Goal: Task Accomplishment & Management: Manage account settings

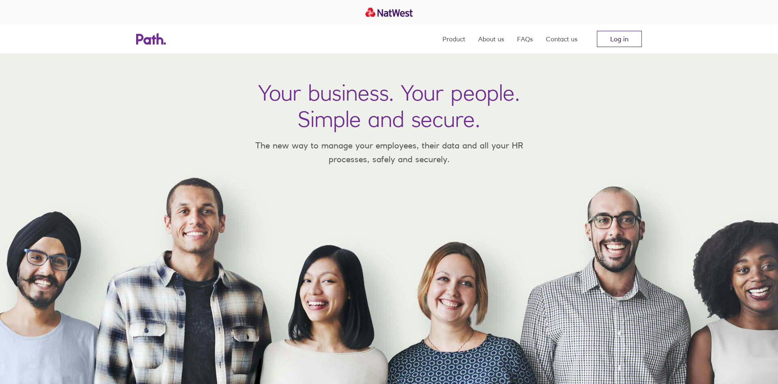
click at [616, 41] on link "Log in" at bounding box center [619, 39] width 45 height 16
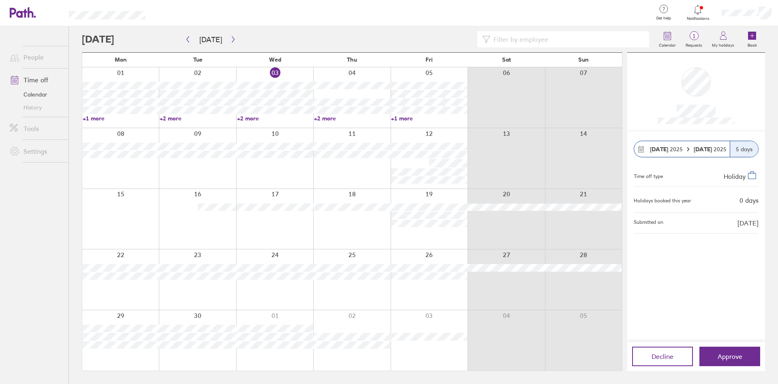
click at [698, 9] on icon at bounding box center [698, 10] width 10 height 10
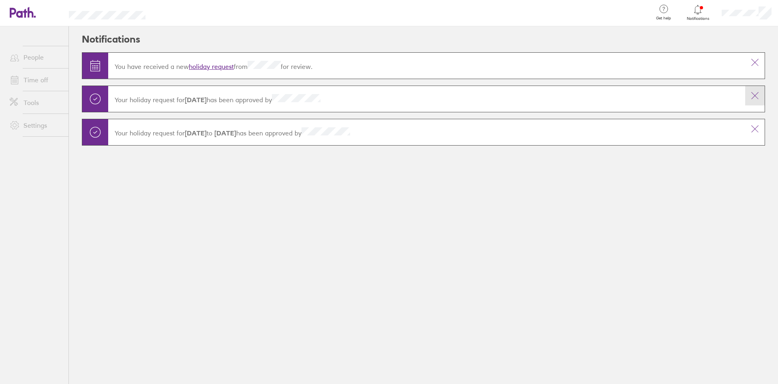
click at [756, 96] on icon at bounding box center [755, 96] width 10 height 10
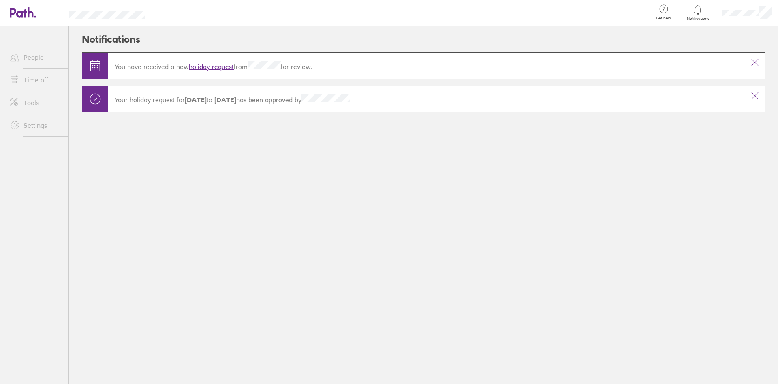
click at [756, 96] on icon at bounding box center [755, 96] width 10 height 10
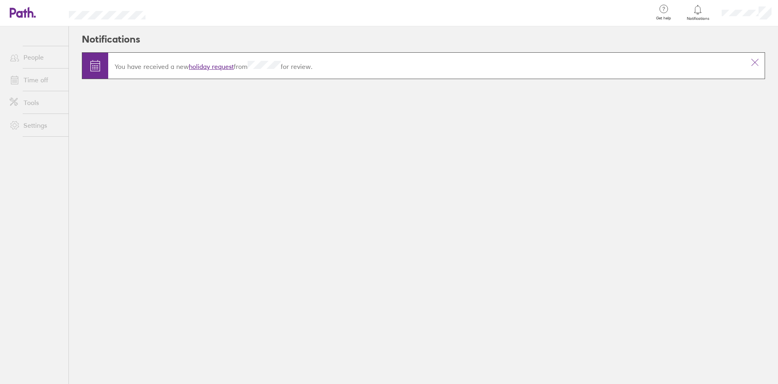
click at [221, 65] on link "holiday request" at bounding box center [211, 66] width 45 height 8
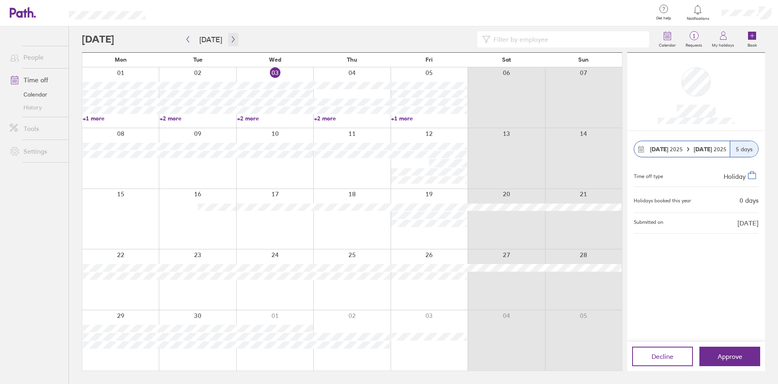
click at [230, 42] on icon "button" at bounding box center [233, 39] width 6 height 6
click at [231, 39] on icon "button" at bounding box center [233, 39] width 6 height 6
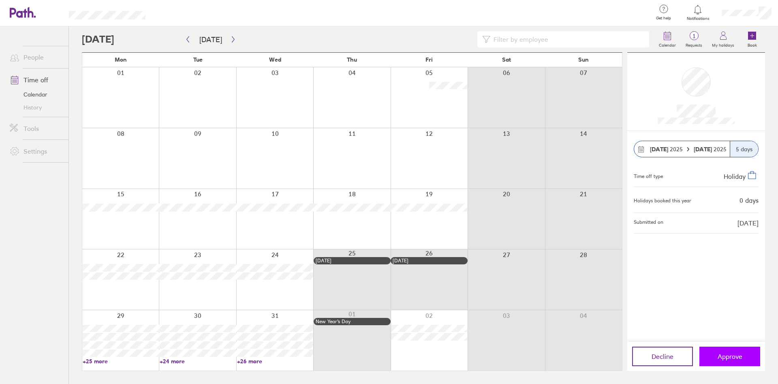
click at [735, 360] on span "Approve" at bounding box center [730, 356] width 25 height 7
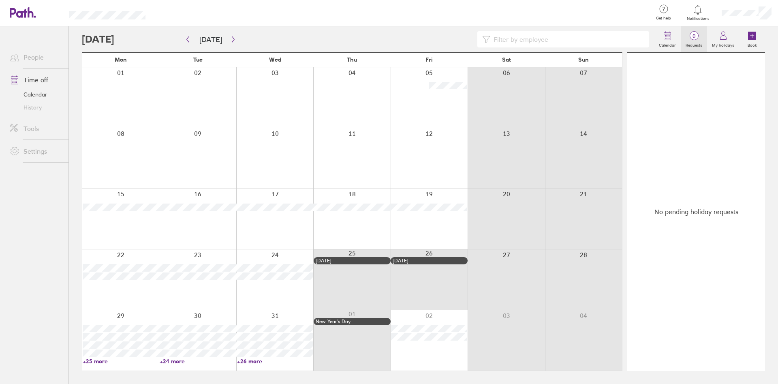
click at [694, 39] on span "0" at bounding box center [694, 36] width 26 height 6
click at [700, 15] on div at bounding box center [698, 9] width 26 height 11
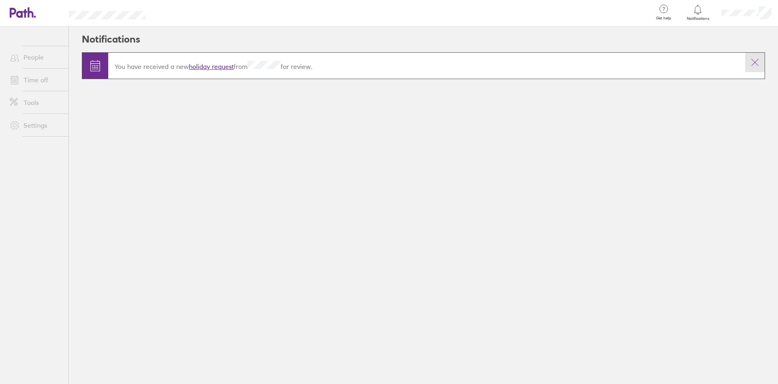
click at [759, 63] on icon at bounding box center [755, 63] width 10 height 10
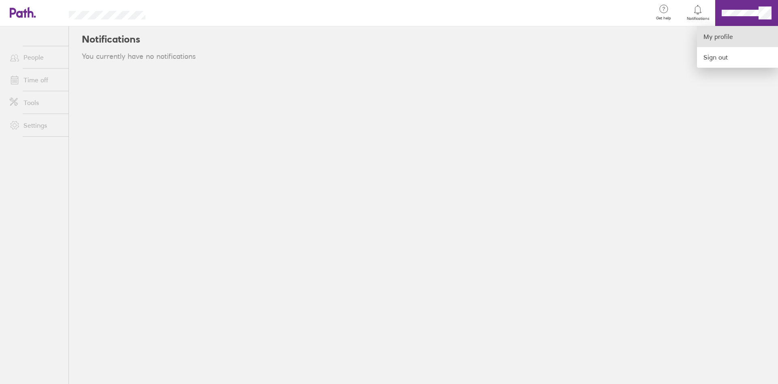
click at [730, 35] on link "My profile" at bounding box center [737, 36] width 81 height 21
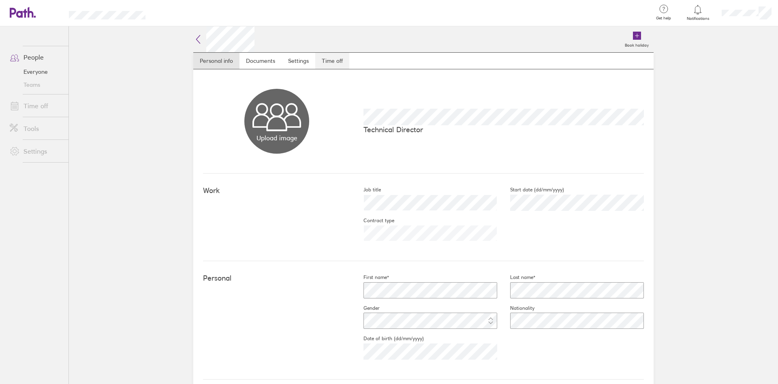
click at [336, 61] on link "Time off" at bounding box center [332, 61] width 34 height 16
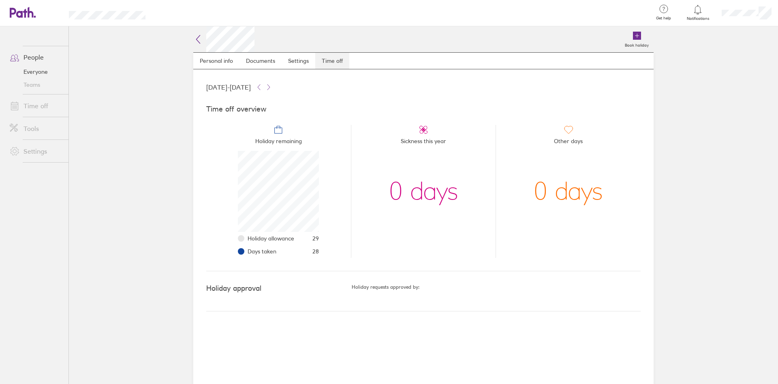
scroll to position [81, 81]
click at [38, 107] on link "Time off" at bounding box center [35, 106] width 65 height 16
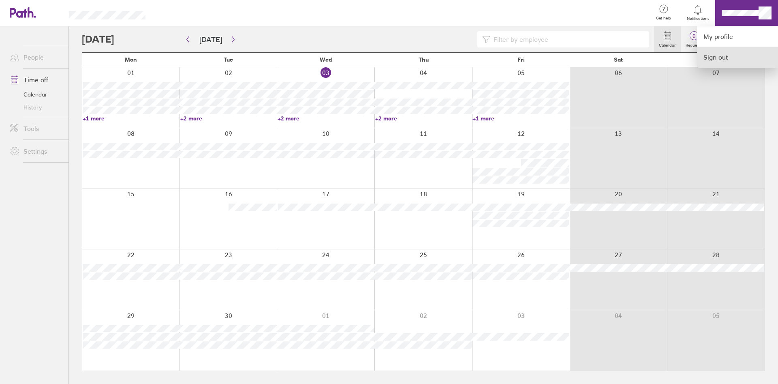
click at [719, 57] on link "Sign out" at bounding box center [737, 57] width 81 height 20
